Goal: Task Accomplishment & Management: Complete application form

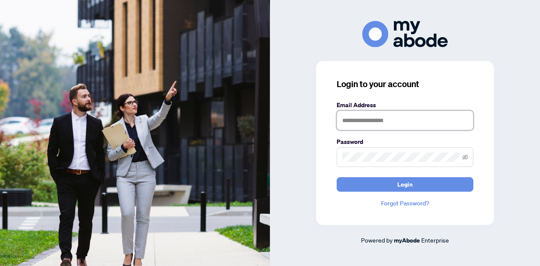
click at [391, 123] on input "text" at bounding box center [404, 121] width 137 height 20
click at [336, 177] on button "Login" at bounding box center [404, 184] width 137 height 15
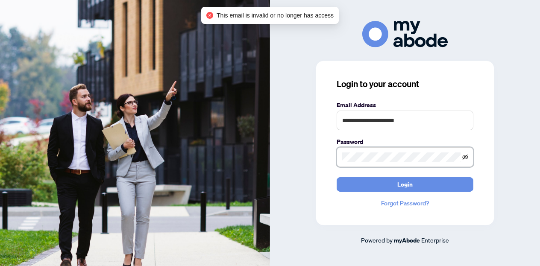
click at [466, 157] on icon "eye-invisible" at bounding box center [465, 157] width 6 height 6
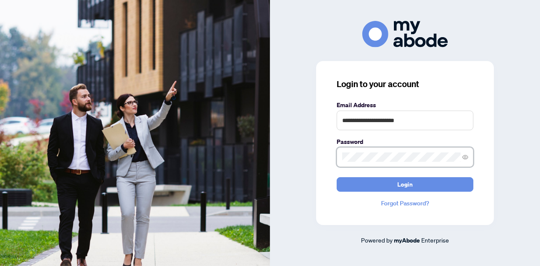
click at [369, 163] on span at bounding box center [404, 157] width 137 height 20
click at [336, 177] on button "Login" at bounding box center [404, 184] width 137 height 15
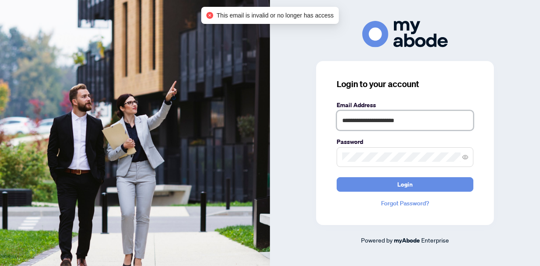
click at [377, 129] on input "**********" at bounding box center [404, 121] width 137 height 20
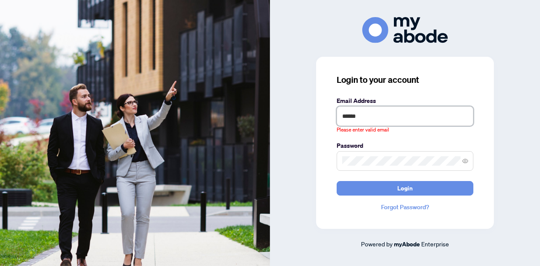
type input "**********"
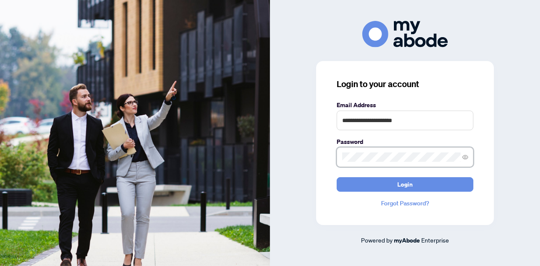
click at [336, 177] on button "Login" at bounding box center [404, 184] width 137 height 15
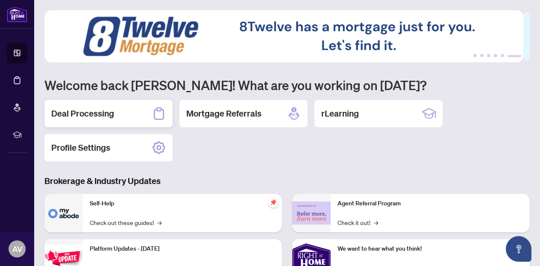
click at [118, 105] on div "Deal Processing" at bounding box center [108, 113] width 128 height 27
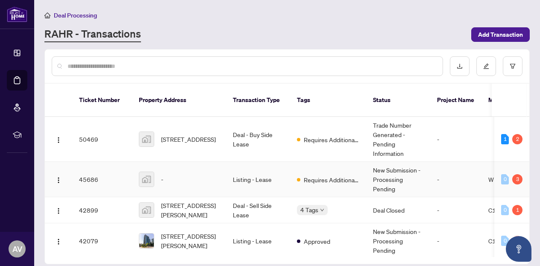
click at [284, 162] on td "Listing - Lease" at bounding box center [258, 179] width 64 height 35
click at [181, 135] on span "[STREET_ADDRESS]" at bounding box center [188, 139] width 55 height 9
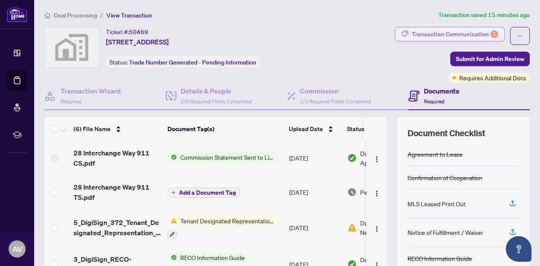
click at [419, 31] on div "Transaction Communication 2" at bounding box center [455, 34] width 86 height 14
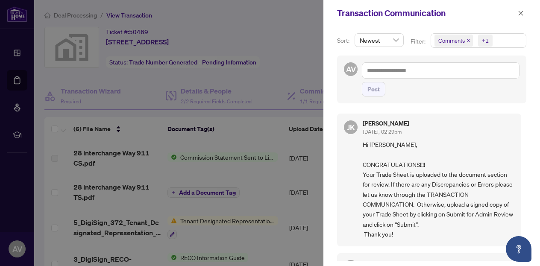
click at [232, 178] on div at bounding box center [270, 133] width 540 height 266
click at [518, 12] on icon "close" at bounding box center [521, 13] width 6 height 6
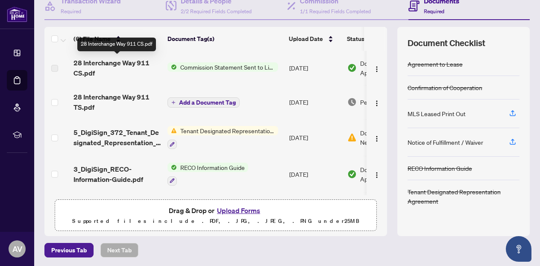
click at [172, 67] on img at bounding box center [171, 66] width 9 height 9
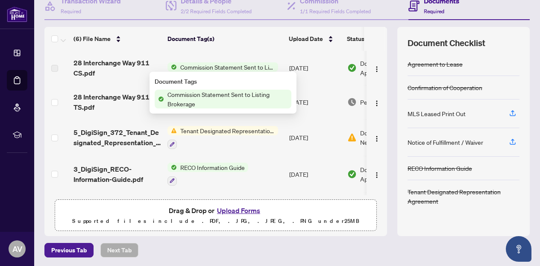
click at [115, 61] on span "28 Interchange Way 911 CS.pdf" at bounding box center [116, 68] width 87 height 20
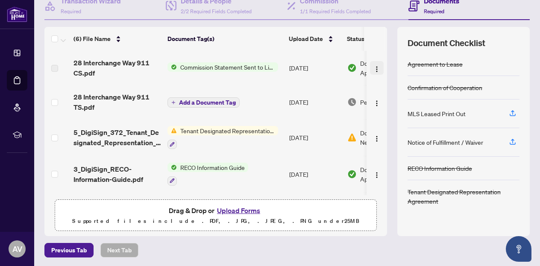
click at [370, 65] on button "button" at bounding box center [377, 68] width 14 height 14
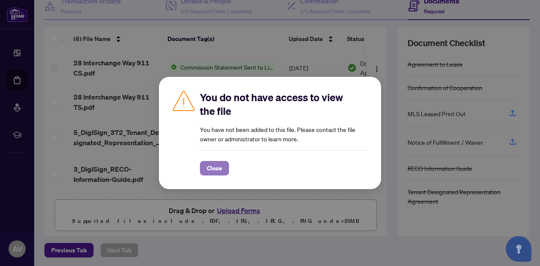
click at [214, 169] on span "Close" at bounding box center [214, 168] width 15 height 14
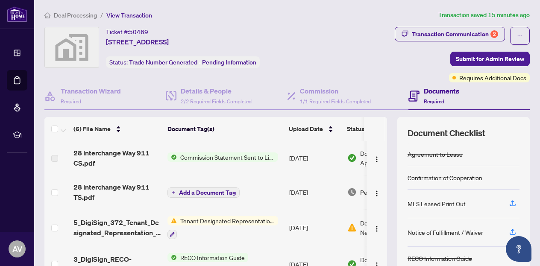
click at [72, 153] on td "28 Interchange Way 911 CS.pdf" at bounding box center [117, 158] width 94 height 34
drag, startPoint x: 232, startPoint y: 155, endPoint x: 349, endPoint y: 156, distance: 117.0
click at [342, 156] on tr "28 Interchange Way 911 CS.pdf Commission Statement Sent to Listing Brokerage [D…" at bounding box center [240, 158] width 392 height 34
click at [370, 156] on button "button" at bounding box center [377, 158] width 14 height 14
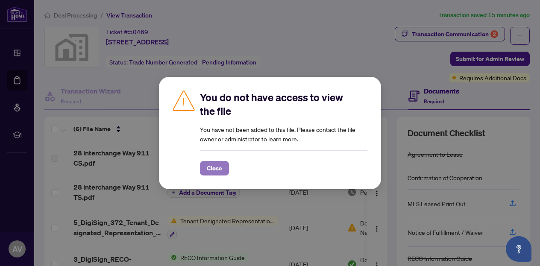
click at [212, 165] on span "Close" at bounding box center [214, 168] width 15 height 14
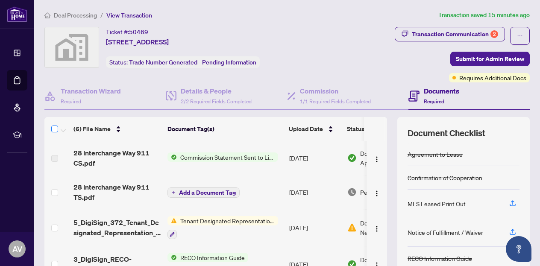
click at [57, 132] on label at bounding box center [54, 129] width 7 height 10
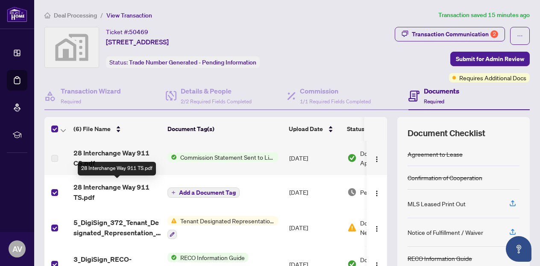
click at [126, 190] on span "28 Interchange Way 911 TS.pdf" at bounding box center [116, 192] width 87 height 20
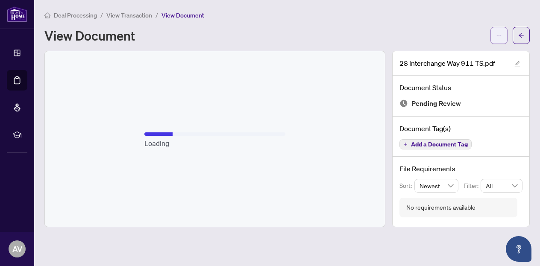
click at [495, 27] on button "button" at bounding box center [498, 35] width 17 height 17
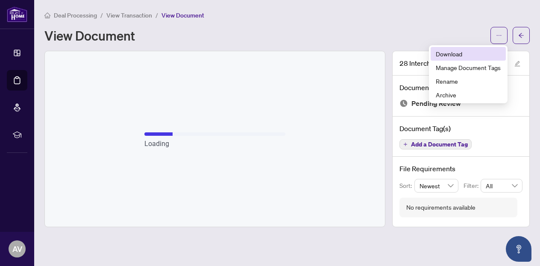
click at [477, 56] on span "Download" at bounding box center [468, 53] width 65 height 9
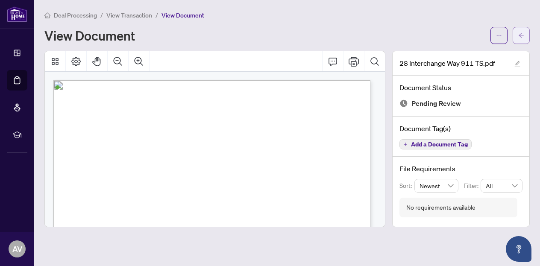
click at [519, 32] on icon "arrow-left" at bounding box center [521, 35] width 6 height 6
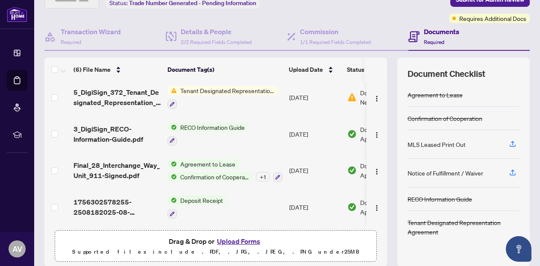
scroll to position [90, 0]
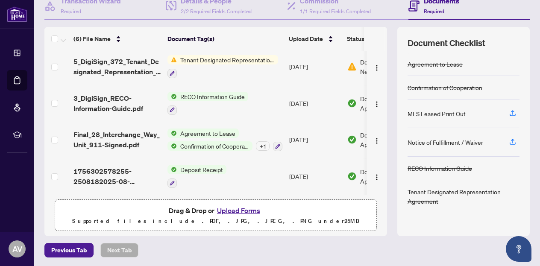
click at [236, 211] on button "Upload Forms" at bounding box center [238, 210] width 48 height 11
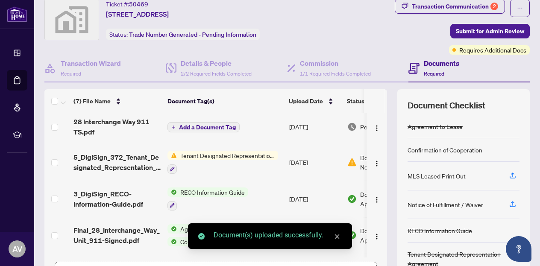
scroll to position [0, 0]
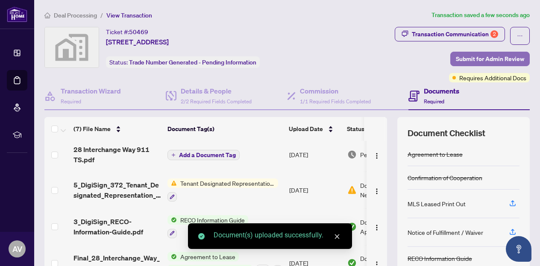
click at [475, 59] on span "Submit for Admin Review" at bounding box center [490, 59] width 68 height 14
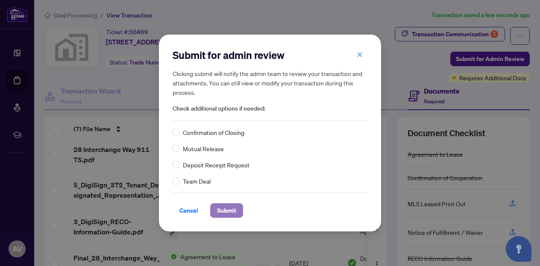
click at [226, 208] on span "Submit" at bounding box center [226, 211] width 19 height 14
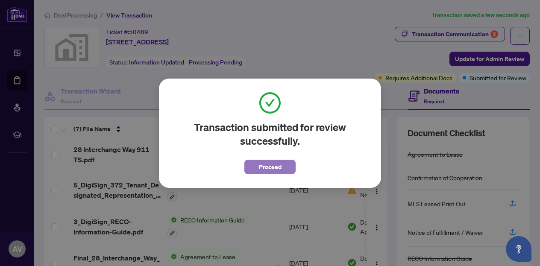
click at [278, 160] on span "Proceed" at bounding box center [270, 167] width 23 height 14
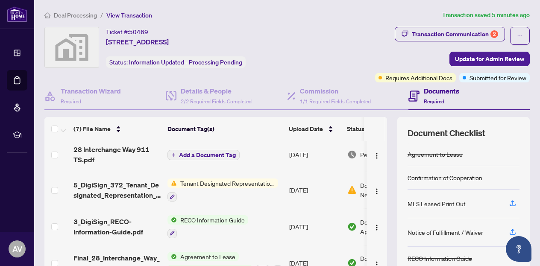
click at [261, 35] on div "Ticket #: 50469 [STREET_ADDRESS] Status: Information Updated - Processing Pendi…" at bounding box center [176, 47] width 264 height 41
drag, startPoint x: 257, startPoint y: 40, endPoint x: 105, endPoint y: 42, distance: 152.5
click at [105, 42] on div "Ticket #: 50469 [STREET_ADDRESS] Status: Information Updated - Processing Pendi…" at bounding box center [176, 47] width 264 height 41
drag, startPoint x: 105, startPoint y: 41, endPoint x: 270, endPoint y: 34, distance: 165.0
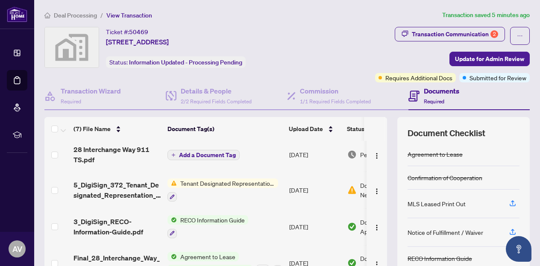
click at [270, 38] on div "Ticket #: 50469 [STREET_ADDRESS] Status: Information Updated - Processing Pendi…" at bounding box center [176, 47] width 264 height 41
click at [270, 32] on div "Ticket #: 50469 [STREET_ADDRESS] Status: Information Updated - Processing Pendi…" at bounding box center [176, 47] width 264 height 41
drag, startPoint x: 258, startPoint y: 44, endPoint x: 104, endPoint y: 41, distance: 153.7
click at [104, 41] on div "Ticket #: 50469 [STREET_ADDRESS] Status: Information Updated - Processing Pendi…" at bounding box center [176, 47] width 264 height 41
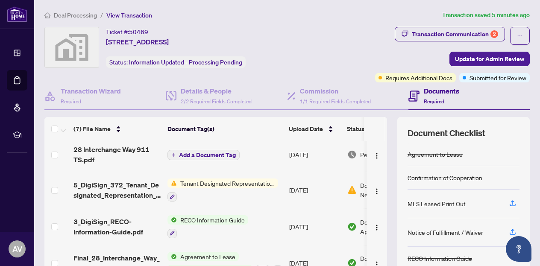
click at [108, 40] on span "[STREET_ADDRESS]" at bounding box center [137, 42] width 63 height 10
click at [105, 40] on div "Ticket #: 50469 [STREET_ADDRESS] Status: Information Updated - Processing Pendi…" at bounding box center [176, 47] width 264 height 41
click at [110, 41] on span "[STREET_ADDRESS]" at bounding box center [137, 42] width 63 height 10
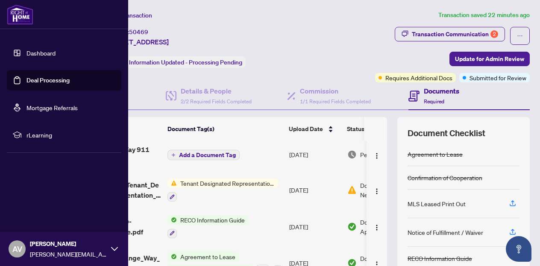
click at [38, 57] on link "Dashboard" at bounding box center [40, 53] width 29 height 8
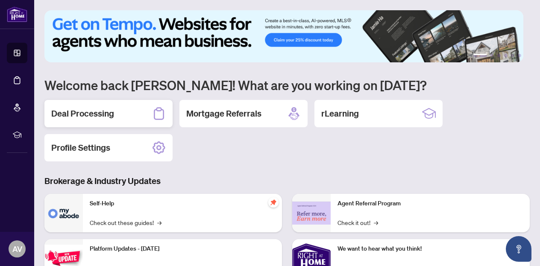
click at [122, 114] on div "Deal Processing" at bounding box center [108, 113] width 128 height 27
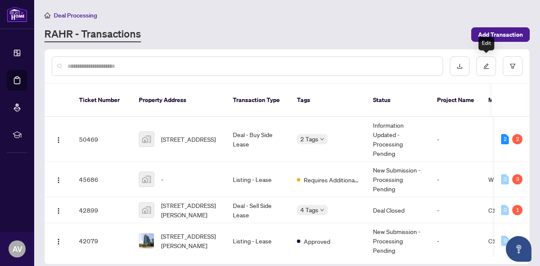
click at [491, 21] on div "Deal Processing [PERSON_NAME] - Transactions Add Transaction" at bounding box center [286, 26] width 485 height 32
click at [489, 30] on span "Add Transaction" at bounding box center [500, 35] width 45 height 14
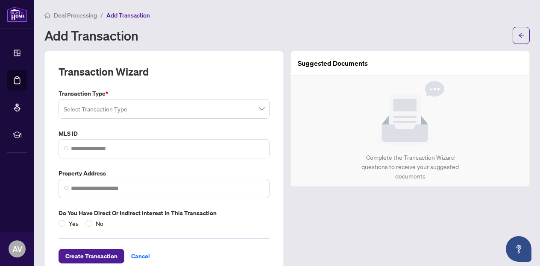
click at [135, 113] on input "search" at bounding box center [160, 110] width 193 height 19
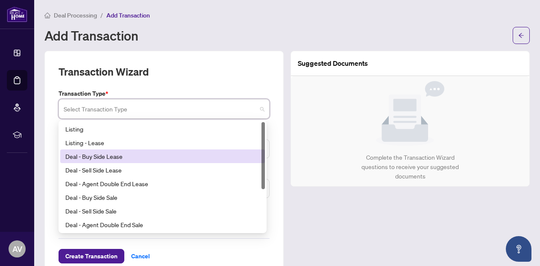
click at [128, 158] on div "Deal - Buy Side Lease" at bounding box center [162, 156] width 194 height 9
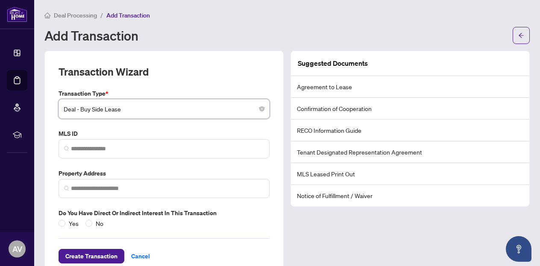
scroll to position [20, 0]
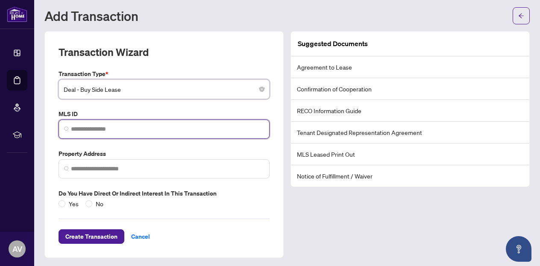
click at [104, 128] on input "search" at bounding box center [167, 129] width 193 height 9
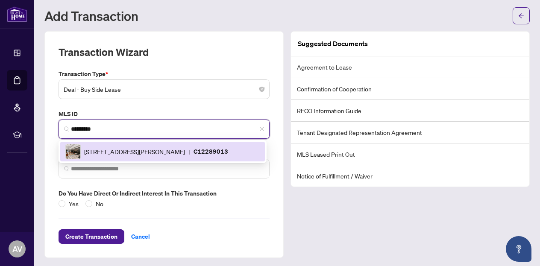
click at [123, 149] on span "[STREET_ADDRESS][PERSON_NAME]" at bounding box center [134, 151] width 101 height 9
type input "*********"
type input "**********"
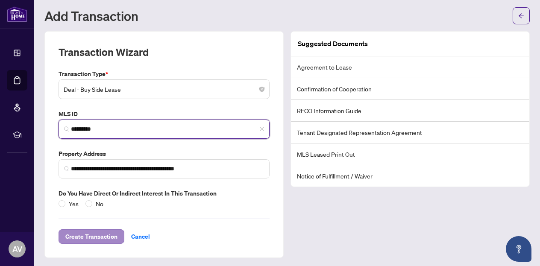
type input "*********"
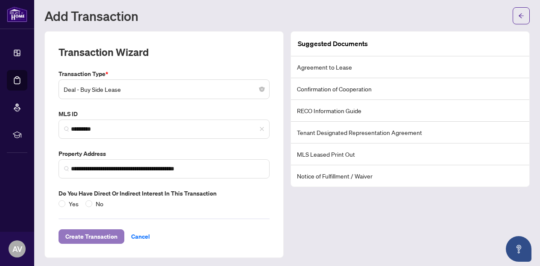
click at [87, 234] on span "Create Transaction" at bounding box center [91, 237] width 52 height 14
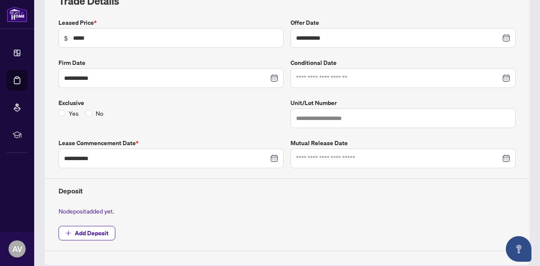
scroll to position [138, 0]
click at [125, 159] on input "**********" at bounding box center [166, 157] width 205 height 9
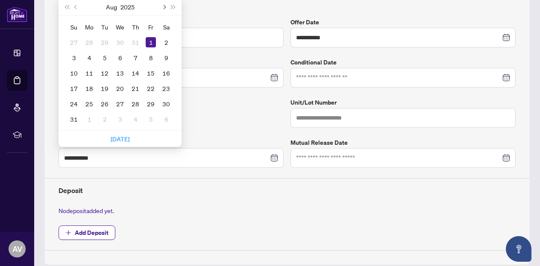
click at [162, 5] on span "Next month (PageDown)" at bounding box center [163, 7] width 4 height 4
type input "**********"
drag, startPoint x: 83, startPoint y: 38, endPoint x: 87, endPoint y: 41, distance: 4.6
click at [83, 38] on td "1" at bounding box center [89, 42] width 15 height 15
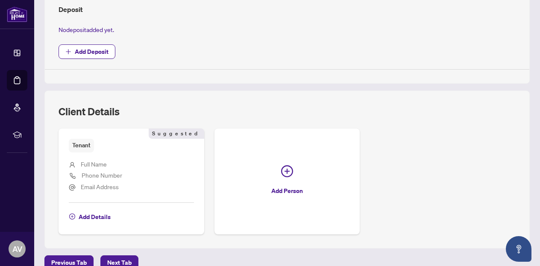
scroll to position [328, 0]
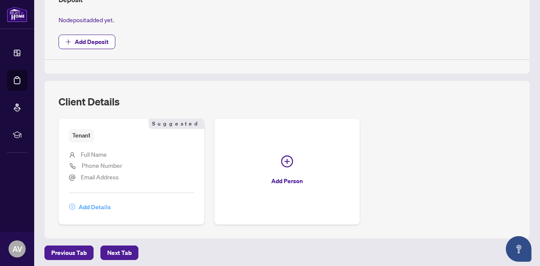
click at [101, 201] on span "Add Details" at bounding box center [95, 207] width 32 height 14
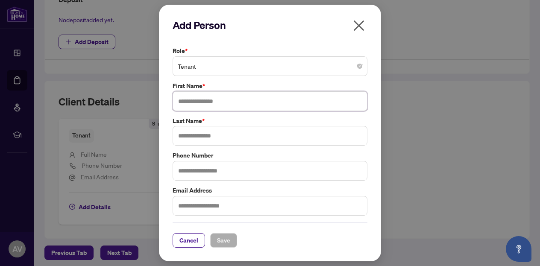
click at [216, 97] on input "text" at bounding box center [270, 101] width 195 height 20
type input "*"
type input "******"
type input "*****"
click at [222, 243] on span "Save" at bounding box center [223, 241] width 13 height 14
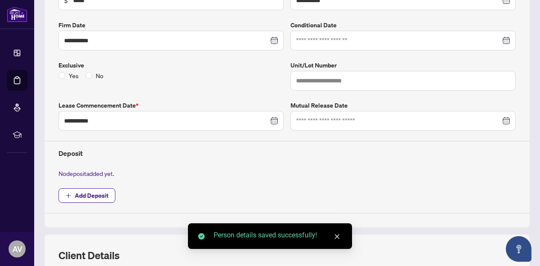
scroll to position [61, 0]
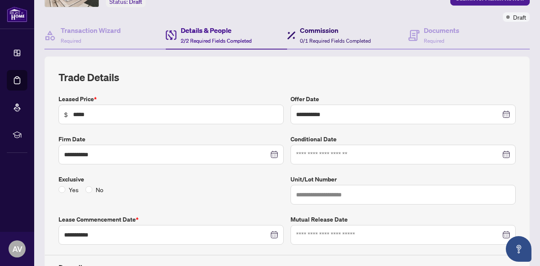
click at [302, 38] on span "0/1 Required Fields Completed" at bounding box center [335, 41] width 71 height 6
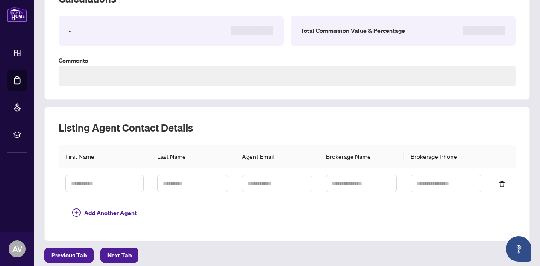
scroll to position [143, 0]
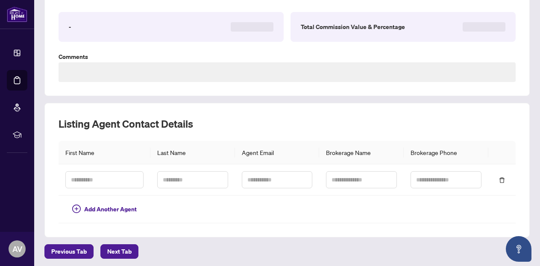
type textarea "**********"
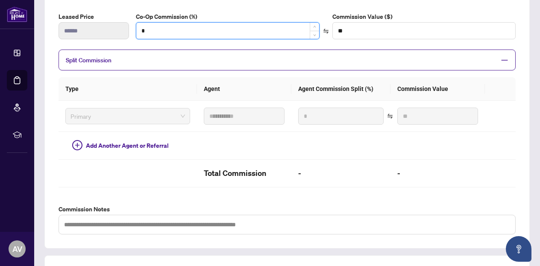
click at [158, 32] on input "*" at bounding box center [227, 31] width 183 height 16
type input "*"
type input "******"
type input "**"
type input "******"
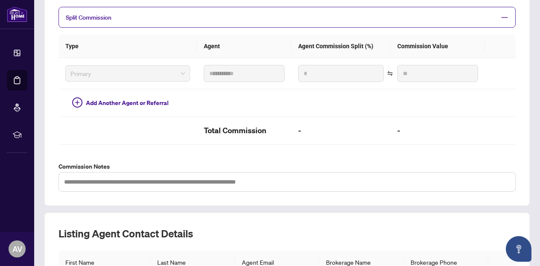
type input "**"
click at [315, 158] on div "**********" at bounding box center [287, 68] width 457 height 246
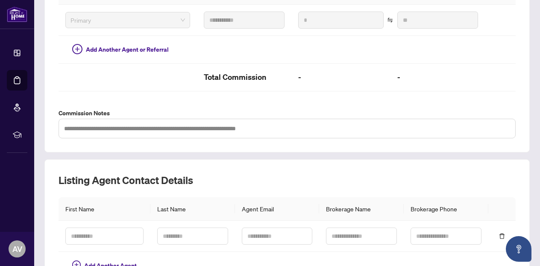
scroll to position [293, 0]
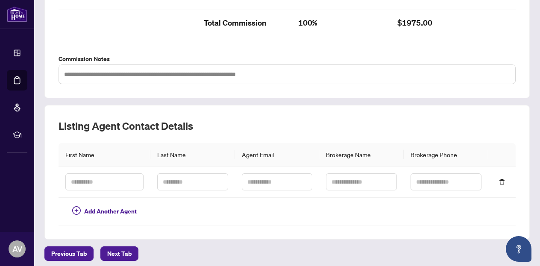
type input "***"
type input "******"
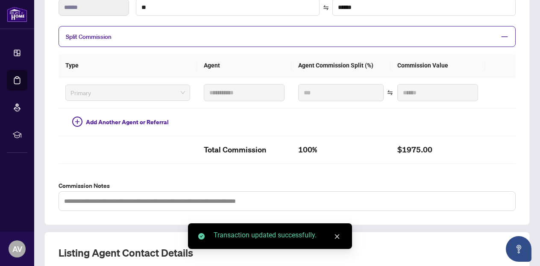
scroll to position [0, 0]
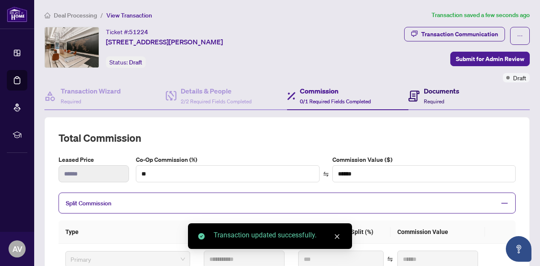
click at [430, 100] on span "Required" at bounding box center [434, 101] width 20 height 6
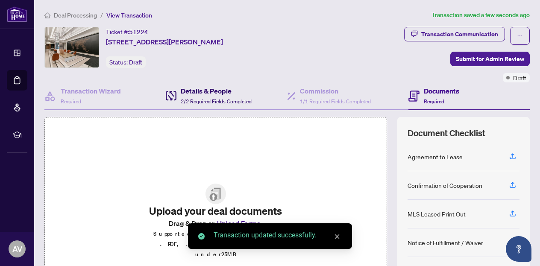
click at [183, 86] on h4 "Details & People" at bounding box center [216, 91] width 71 height 10
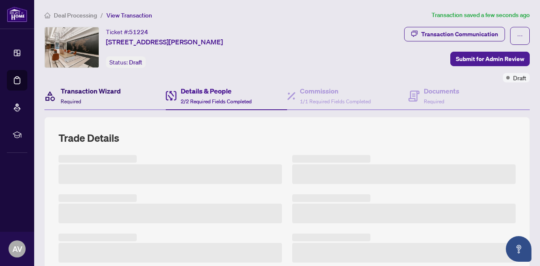
click at [108, 90] on h4 "Transaction Wizard" at bounding box center [91, 91] width 60 height 10
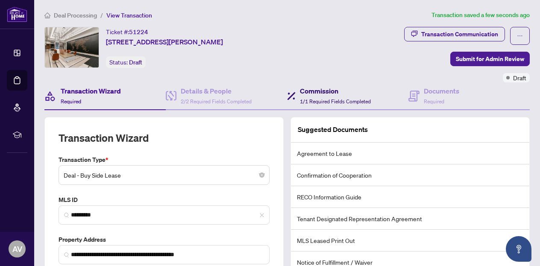
click at [339, 87] on h4 "Commission" at bounding box center [335, 91] width 71 height 10
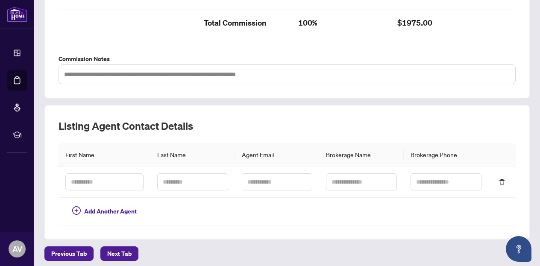
scroll to position [165, 0]
